Goal: Task Accomplishment & Management: Manage account settings

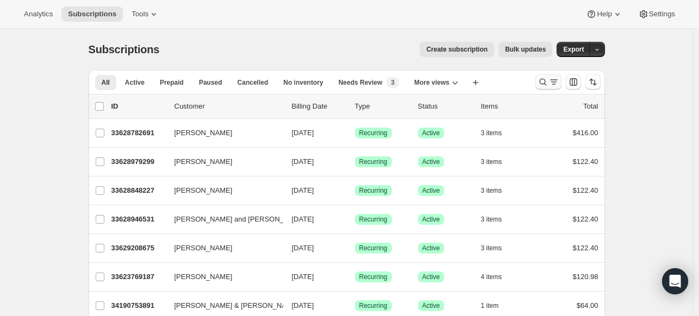
click at [545, 82] on icon "Search and filter results" at bounding box center [542, 82] width 11 height 11
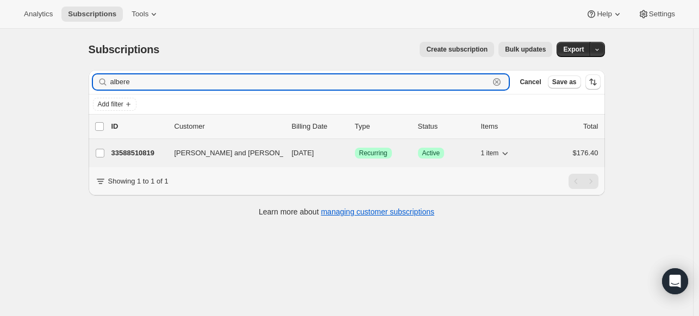
type input "albere"
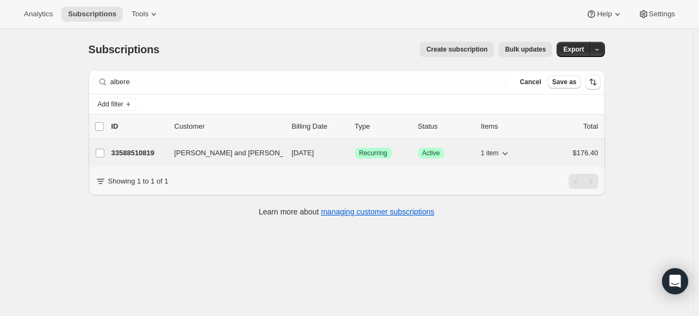
click at [140, 153] on p "33588510819" at bounding box center [138, 153] width 54 height 11
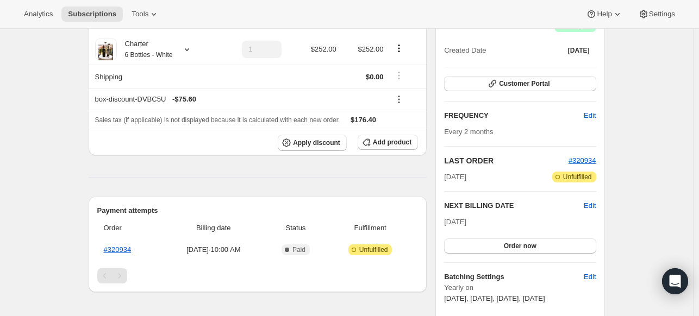
scroll to position [117, 0]
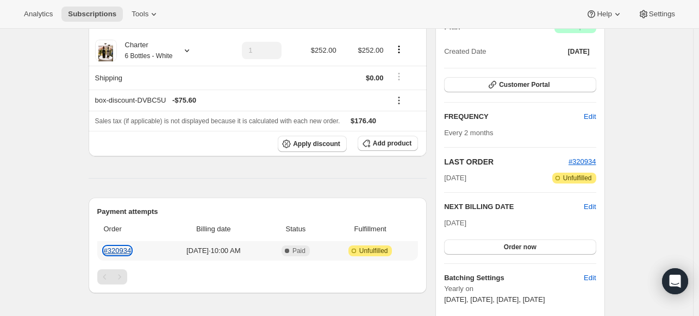
click at [131, 249] on link "#320934" at bounding box center [118, 251] width 28 height 8
